Goal: Use online tool/utility: Use online tool/utility

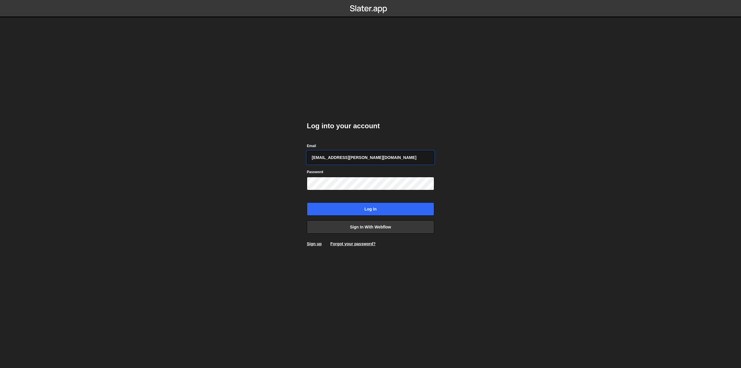
click at [341, 155] on input "[EMAIL_ADDRESS][PERSON_NAME][DOMAIN_NAME]" at bounding box center [370, 157] width 127 height 13
type input "[PERSON_NAME][EMAIL_ADDRESS][DOMAIN_NAME]"
click at [355, 209] on input "Log in" at bounding box center [370, 208] width 127 height 13
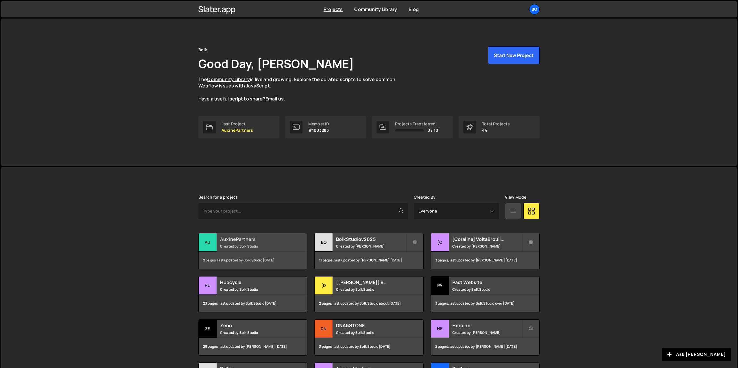
click at [244, 250] on div "AuxinePartners Created by Bolk Studio" at bounding box center [253, 242] width 108 height 18
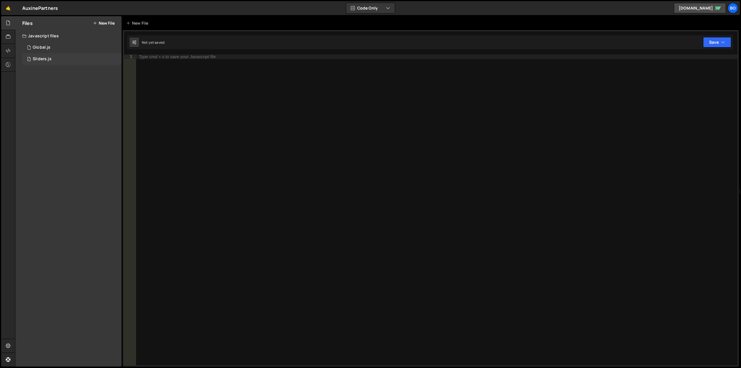
click at [47, 60] on div "Sliders.js" at bounding box center [42, 58] width 19 height 5
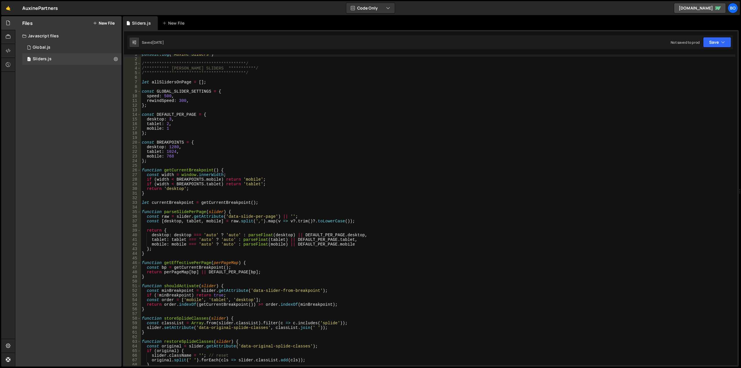
scroll to position [2, 0]
type textarea "const raw = slider.getAttribute('data-slide-per-page') || '';"
drag, startPoint x: 227, startPoint y: 215, endPoint x: 271, endPoint y: 218, distance: 44.7
click at [271, 218] on div "**********" at bounding box center [438, 212] width 594 height 320
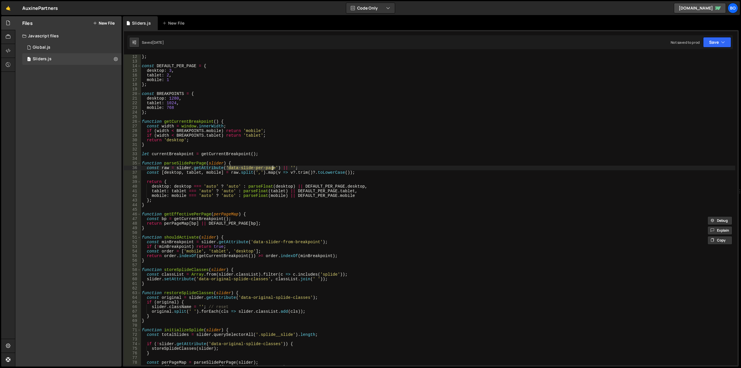
scroll to position [51, 0]
